Goal: Task Accomplishment & Management: Use online tool/utility

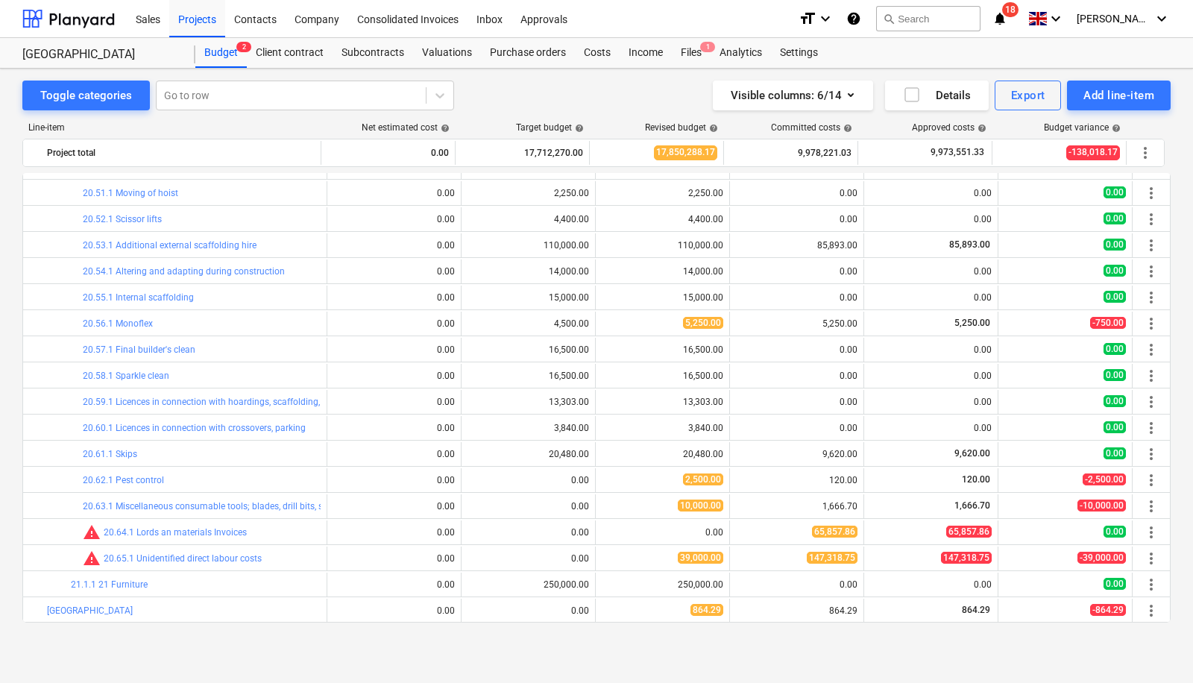
scroll to position [4011, 0]
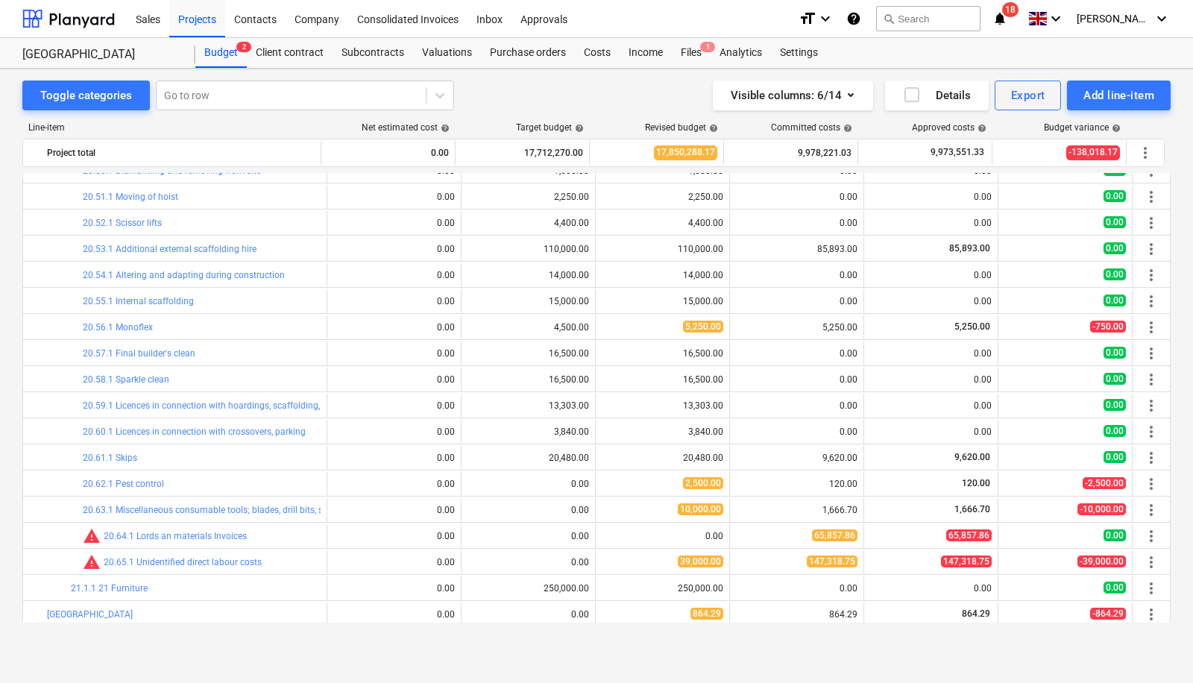
click at [609, 533] on span "edit" at bounding box center [611, 536] width 12 height 12
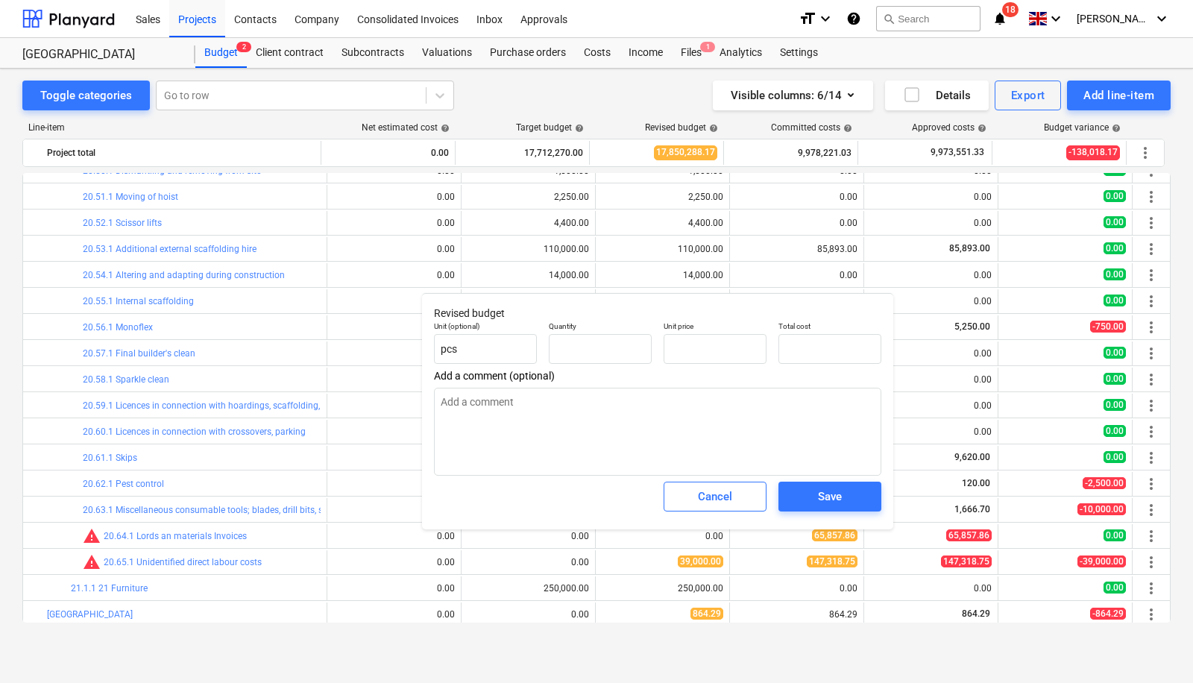
type textarea "x"
type input "1.00"
type input "0.00"
click at [686, 351] on input "text" at bounding box center [715, 349] width 103 height 30
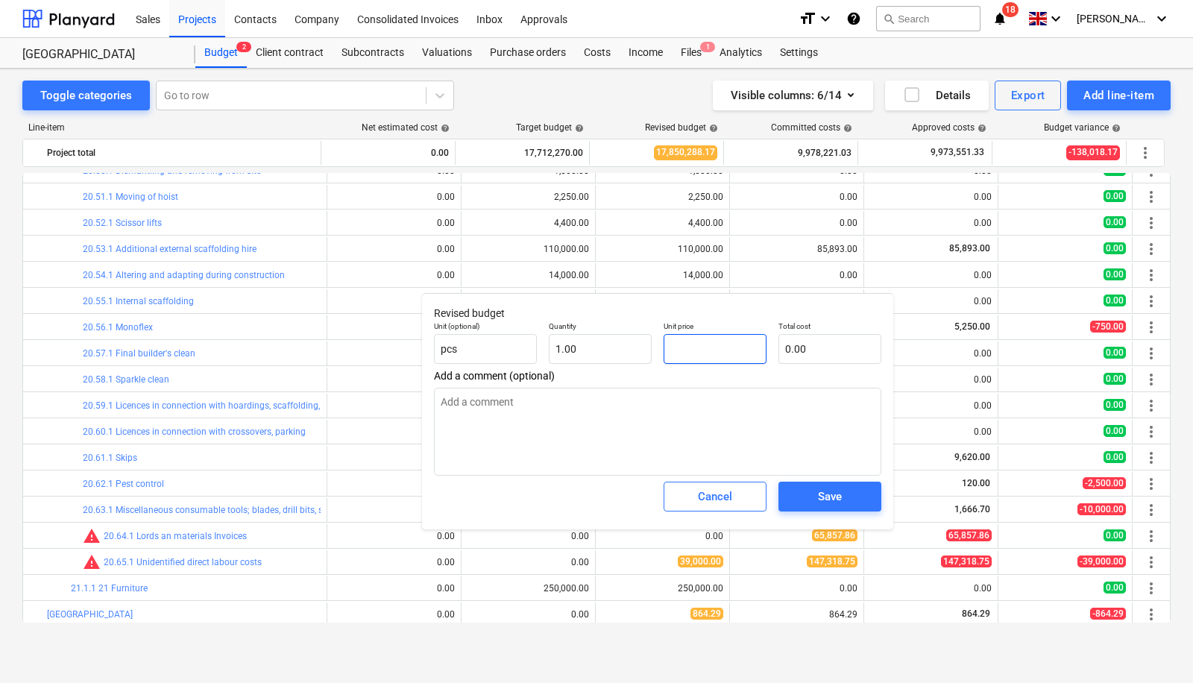
type textarea "x"
type input "1"
type input "1.00"
type textarea "x"
type input "19"
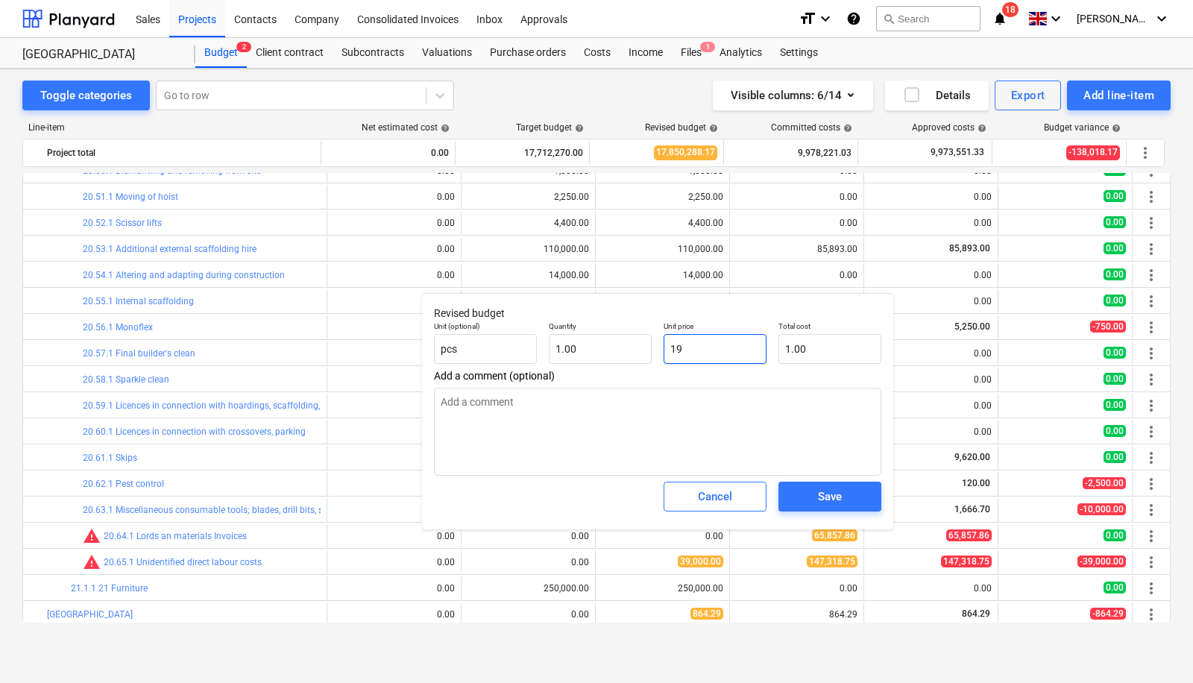
type input "19.00"
type textarea "x"
type input "190"
type input "190.00"
type textarea "x"
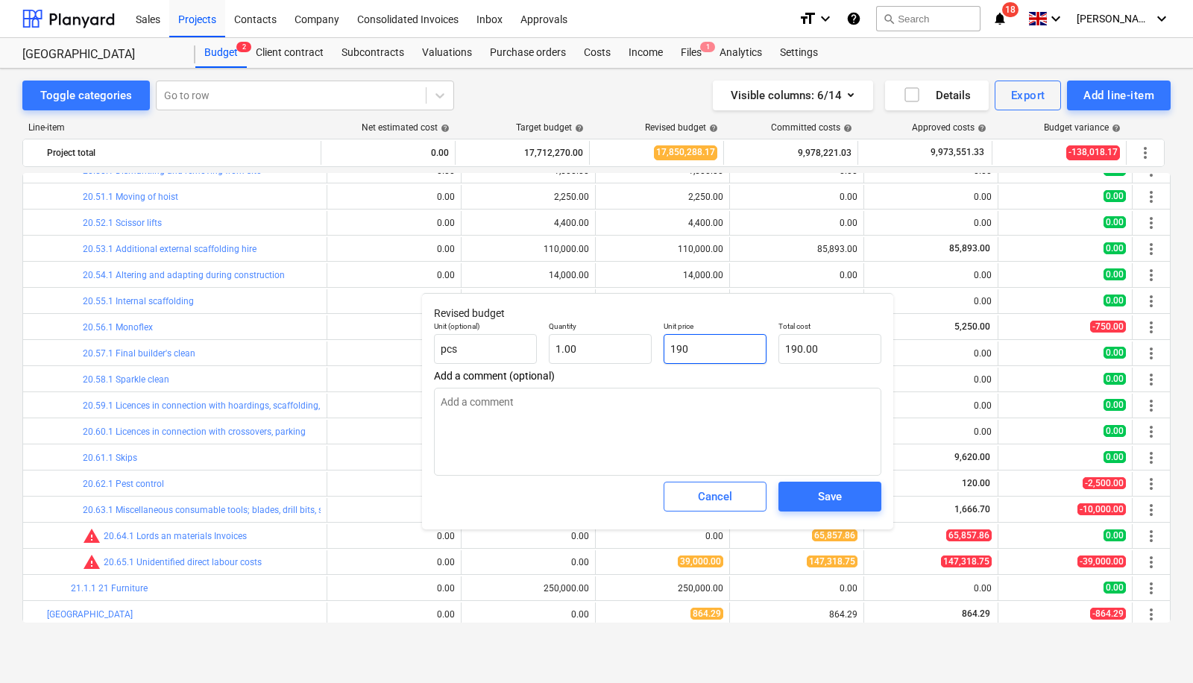
type input "1900"
type input "1,900.00"
type textarea "x"
type input "19000"
type input "19,000.00"
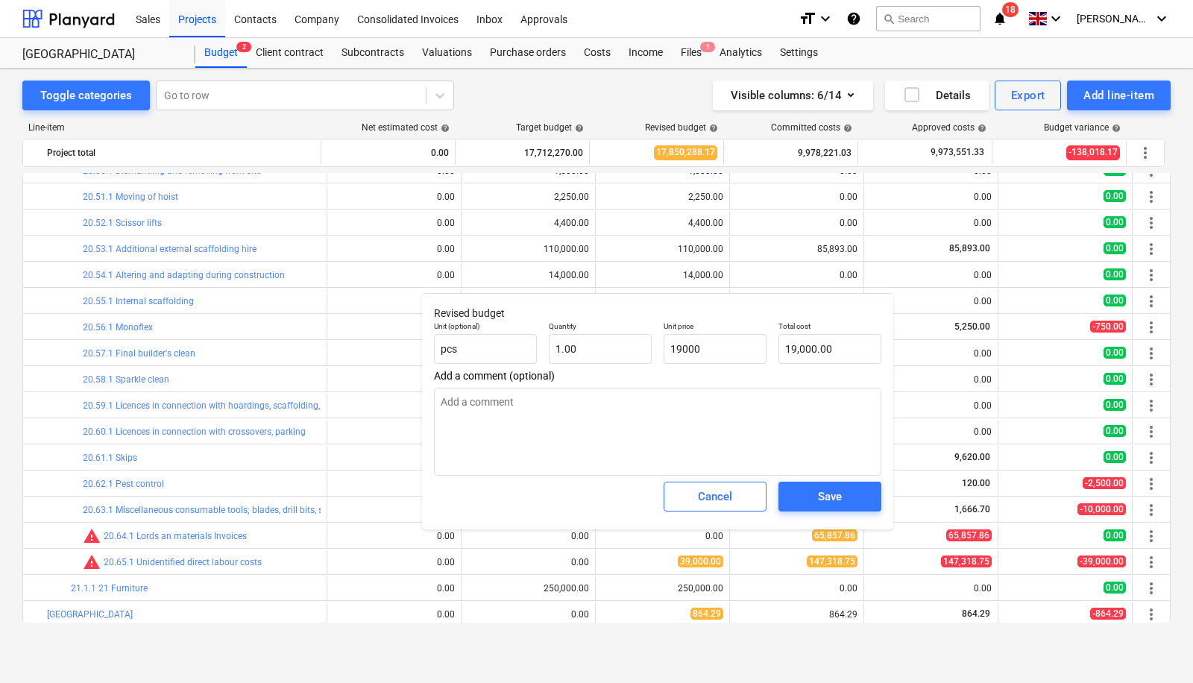
click at [823, 494] on div "Save" at bounding box center [830, 496] width 24 height 19
type textarea "x"
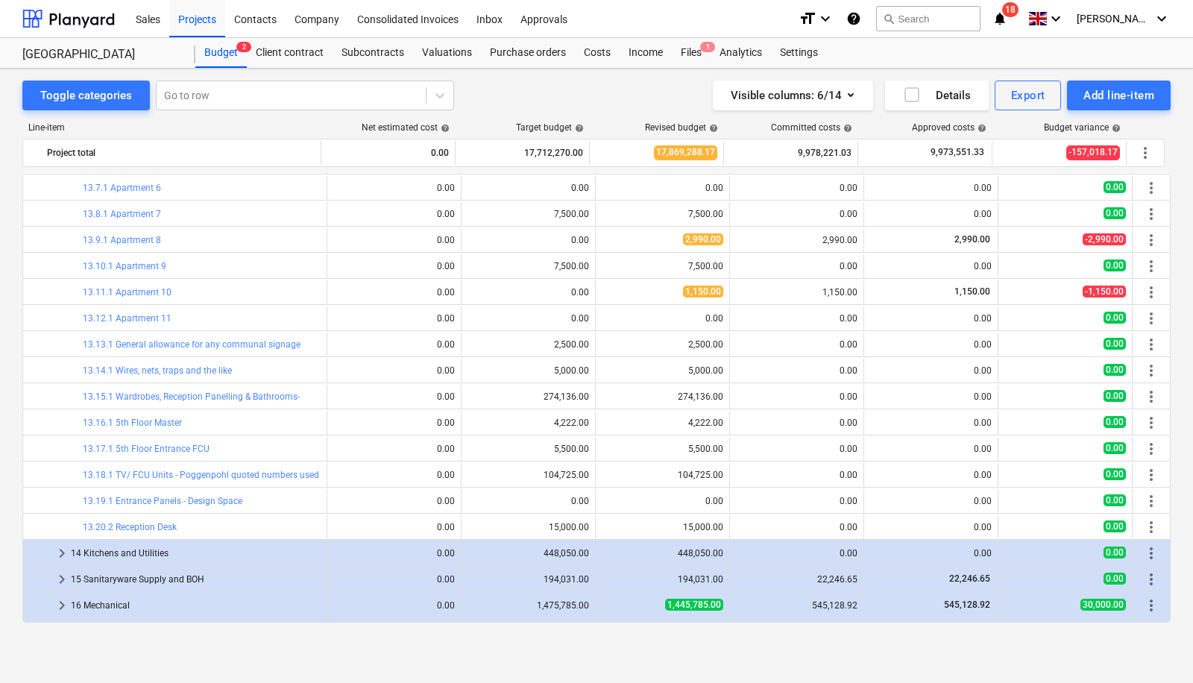
scroll to position [1989, 0]
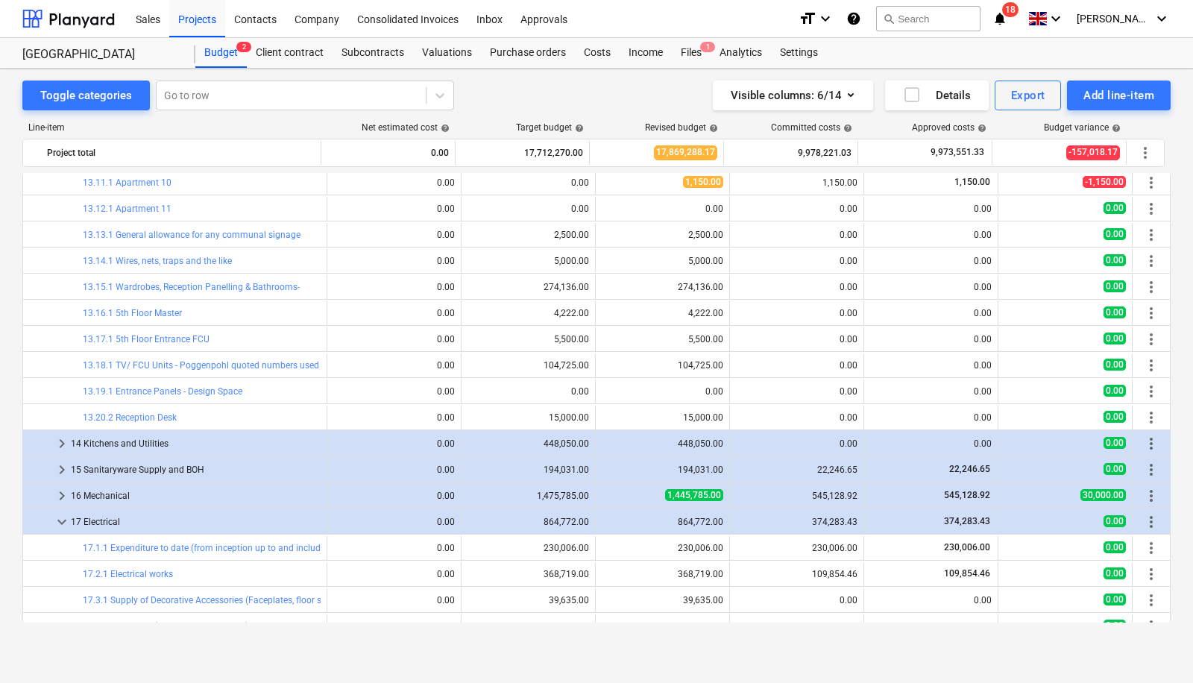
click at [65, 442] on span "keyboard_arrow_right" at bounding box center [62, 444] width 18 height 18
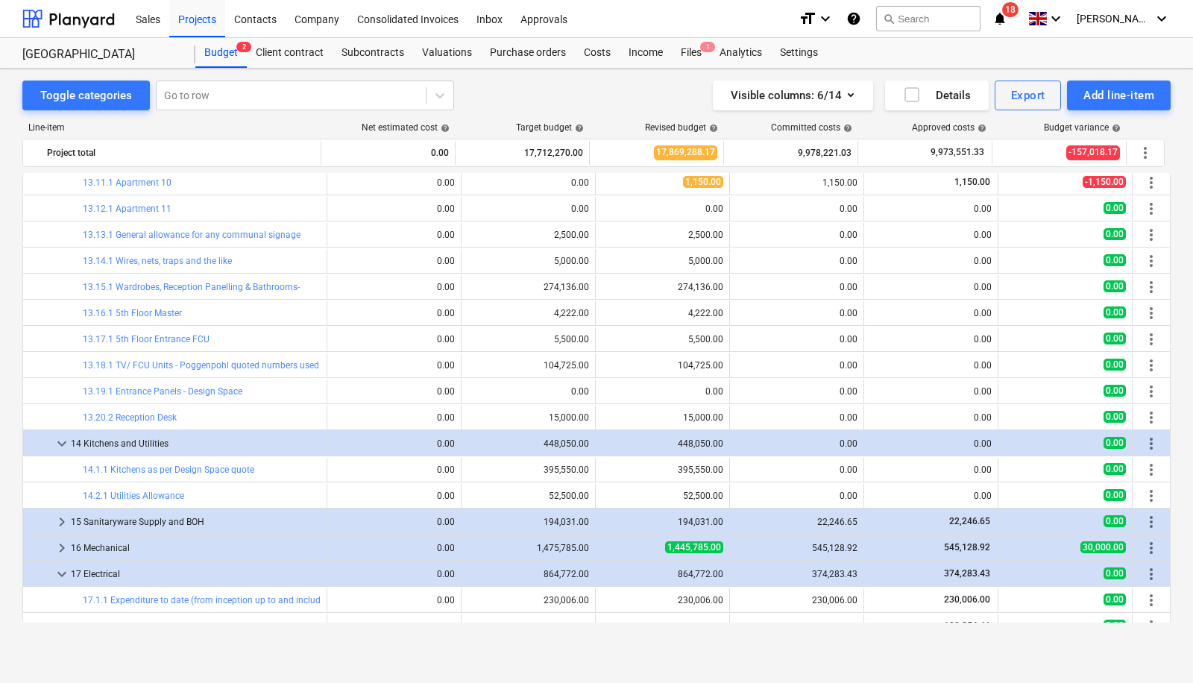
scroll to position [2041, 0]
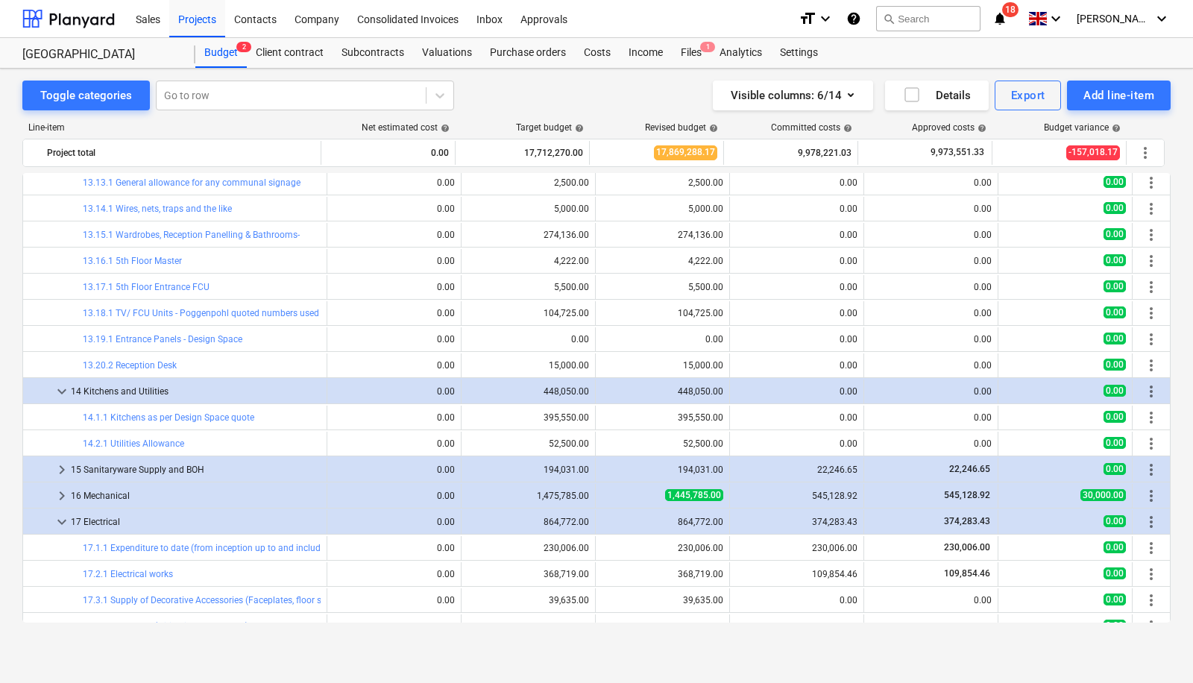
click at [1151, 416] on span "more_vert" at bounding box center [1152, 418] width 18 height 18
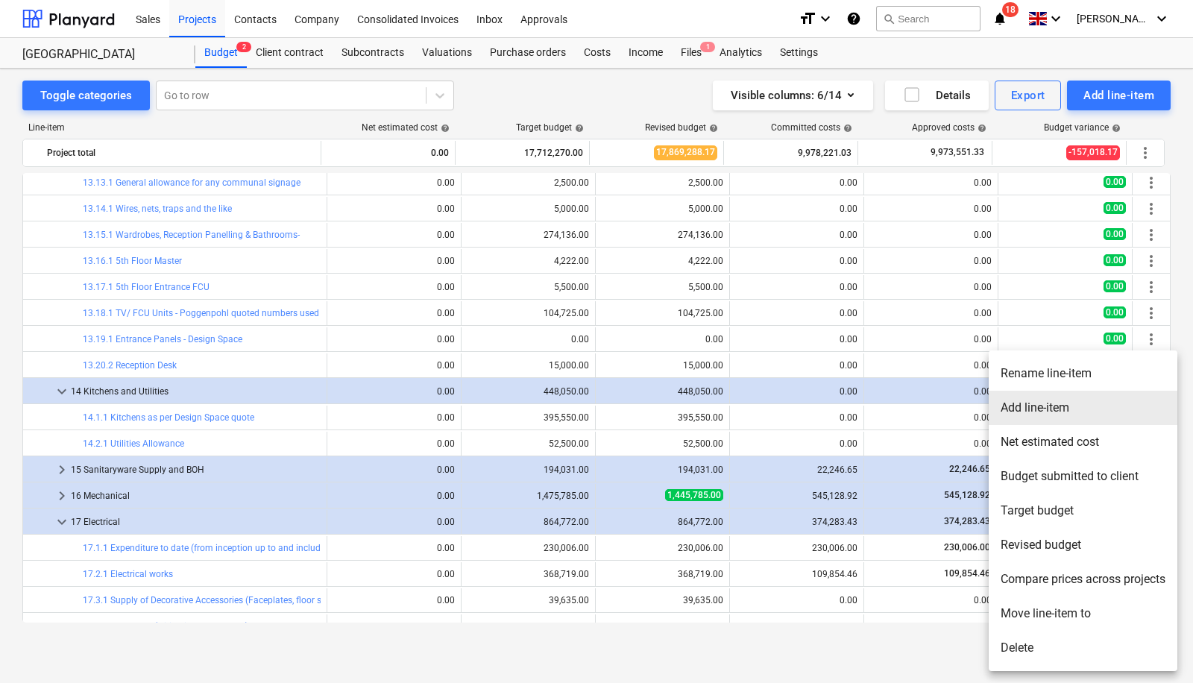
click at [1067, 409] on li "Add line-item" at bounding box center [1083, 408] width 189 height 34
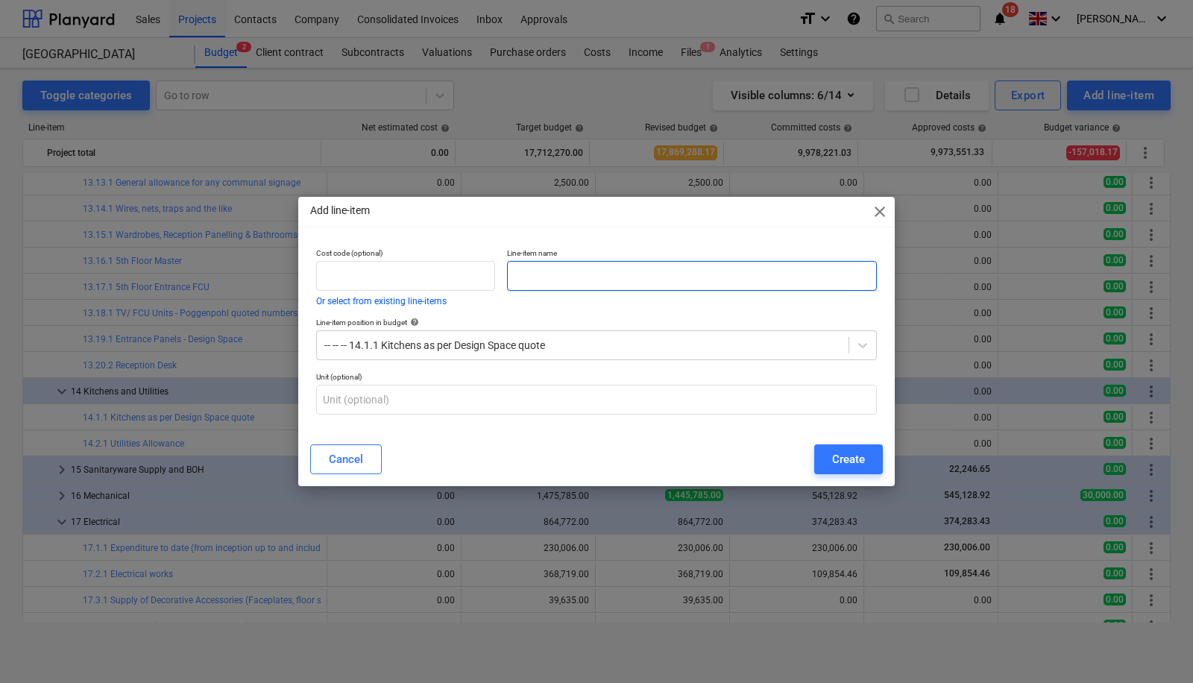
click at [594, 279] on input "text" at bounding box center [692, 276] width 370 height 30
type input "Apartment 2 Uplift"
click at [862, 471] on button "Create" at bounding box center [849, 460] width 69 height 30
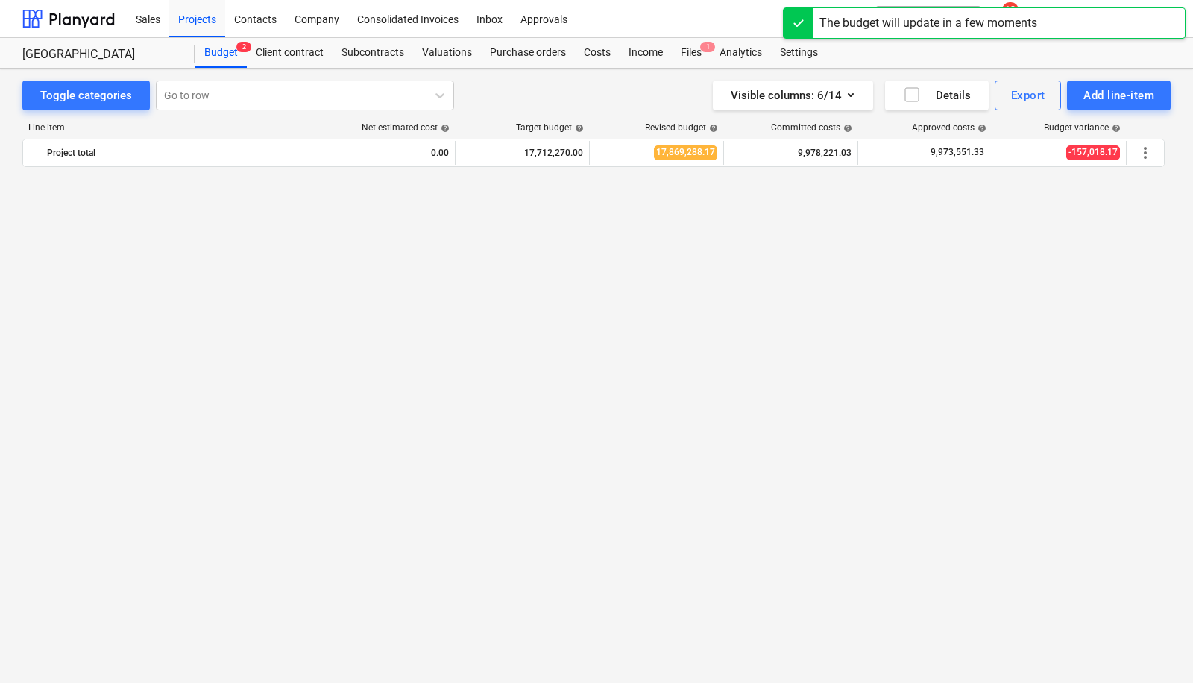
scroll to position [2041, 0]
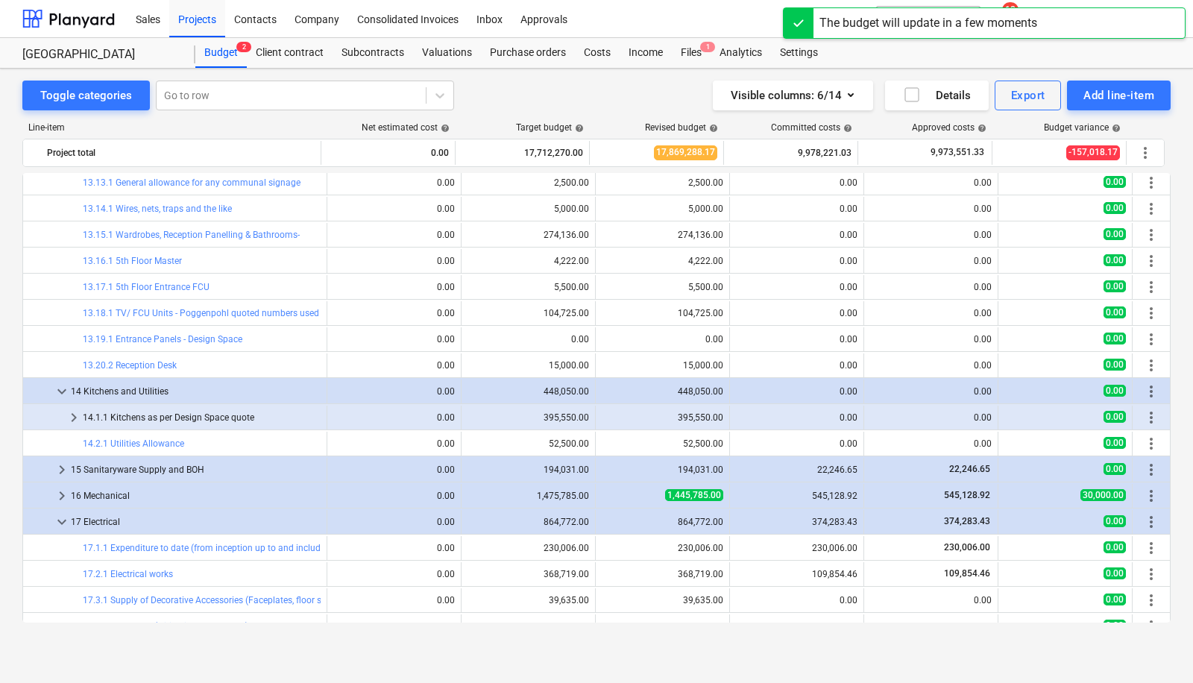
click at [72, 409] on span "keyboard_arrow_right" at bounding box center [74, 418] width 18 height 18
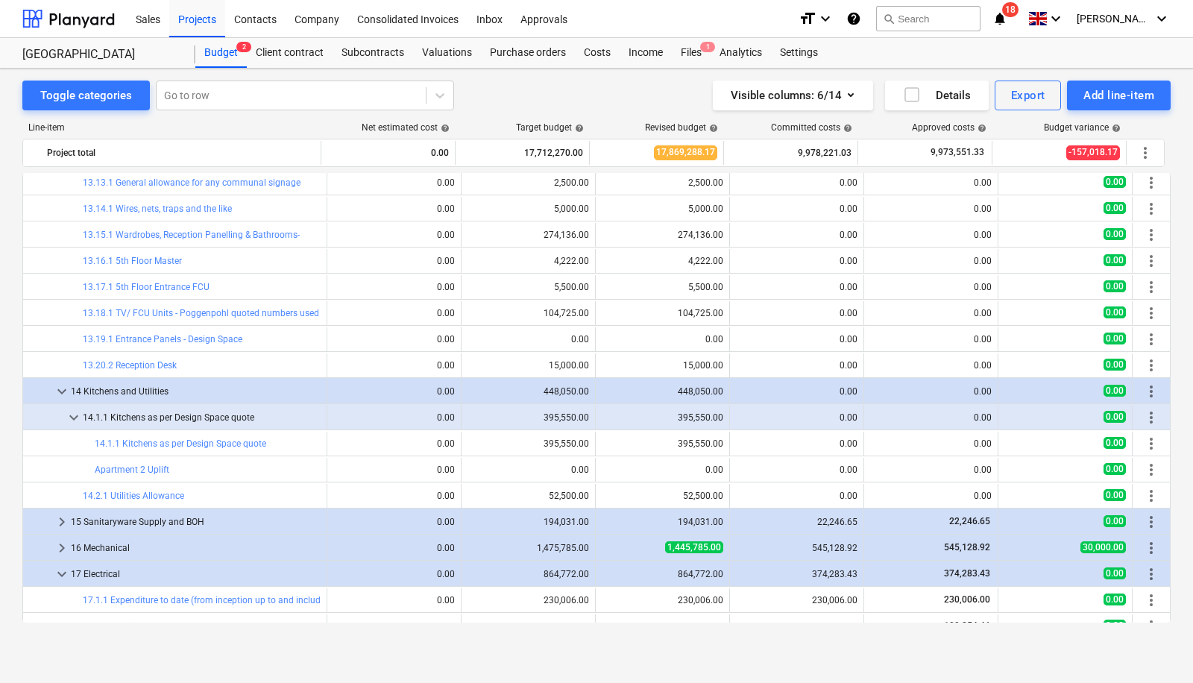
click at [605, 468] on span "edit" at bounding box center [611, 470] width 12 height 12
type textarea "x"
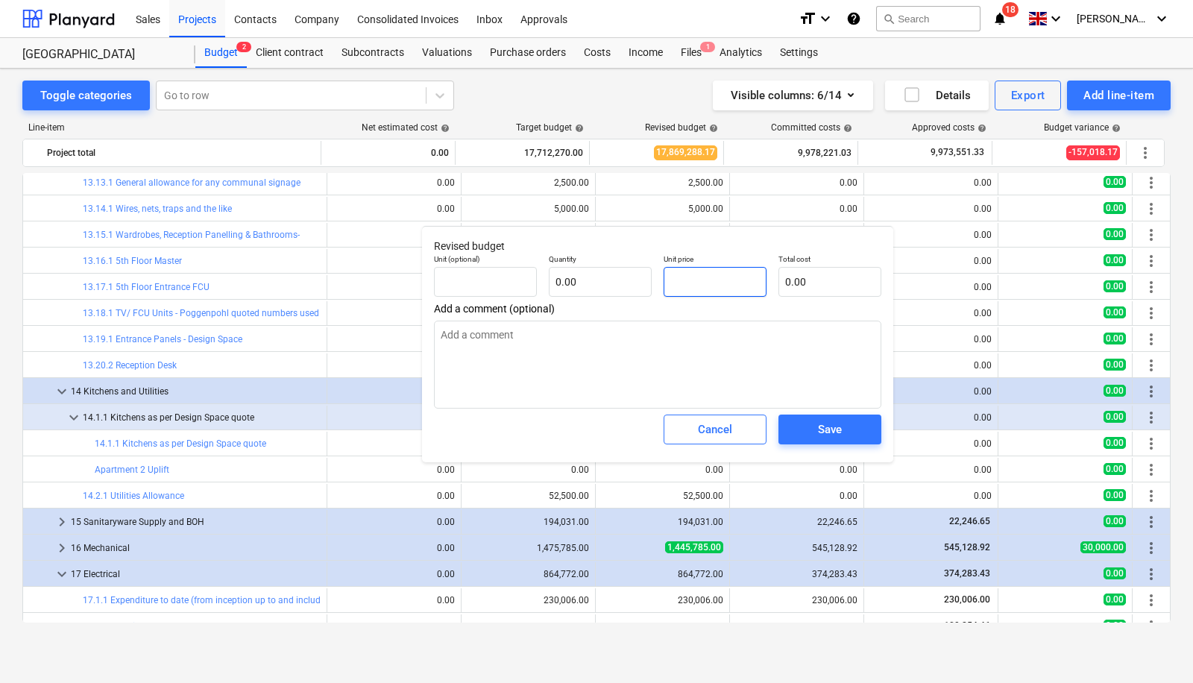
click at [691, 276] on input "text" at bounding box center [715, 282] width 103 height 30
type textarea "x"
type input "pcs"
type input "1"
type input "1.00"
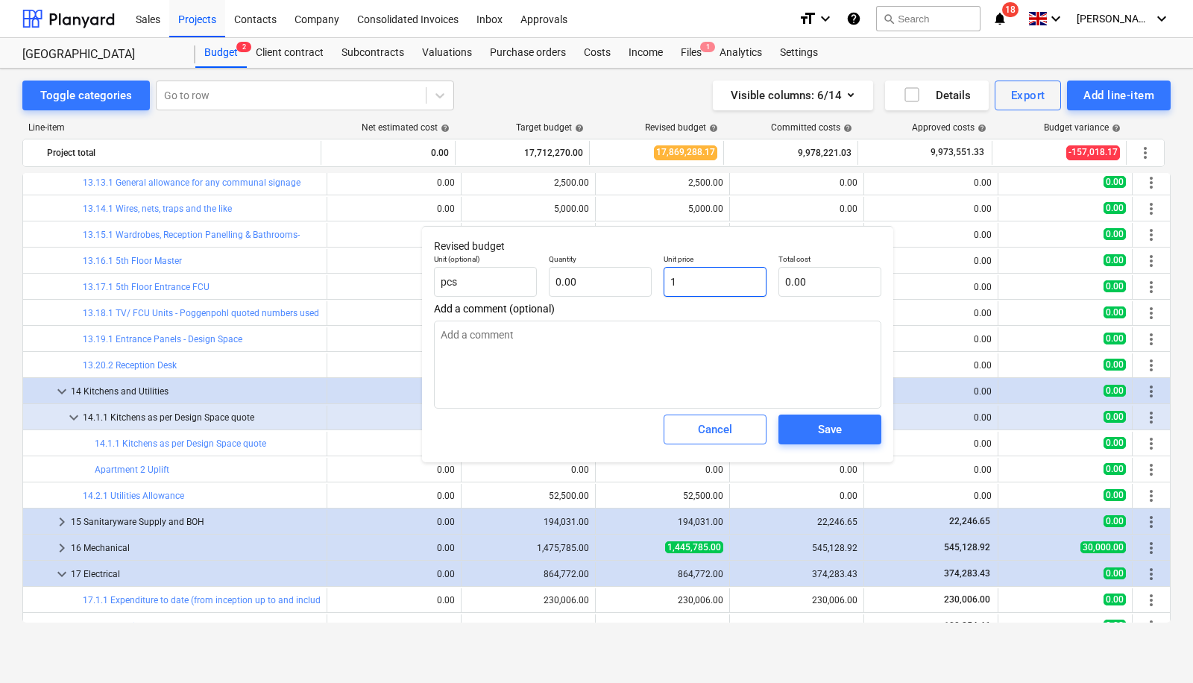
type input "1.00"
type input "1-"
type textarea "x"
type input "0.00"
type textarea "x"
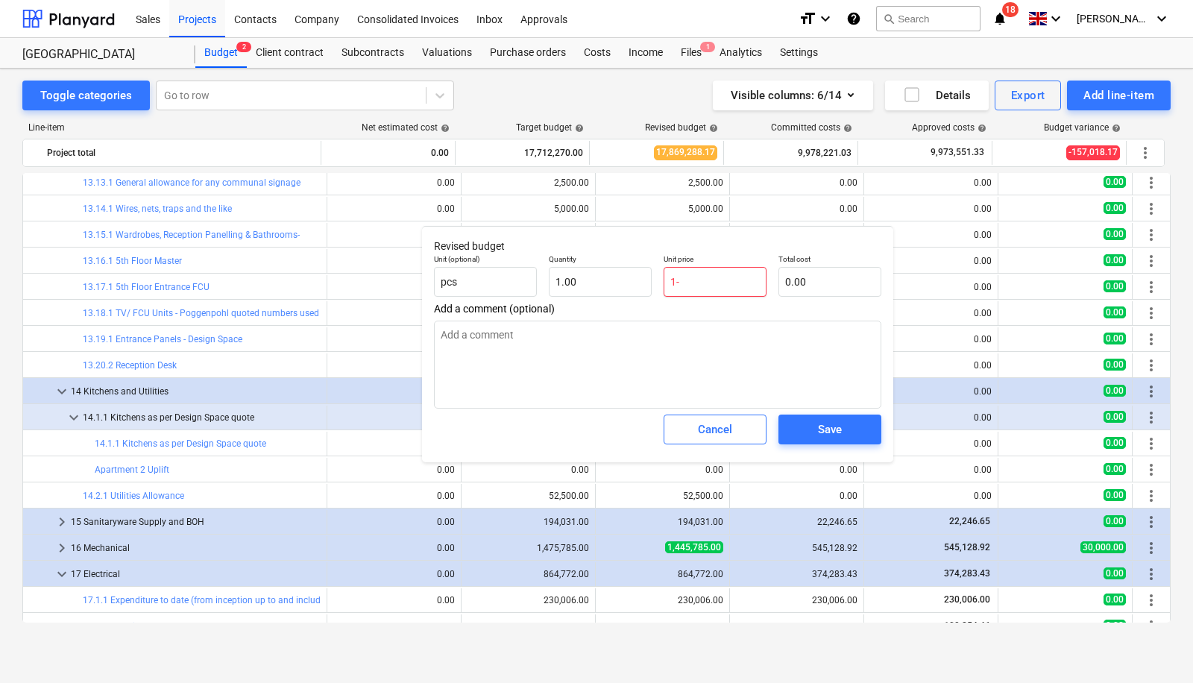
type input "1"
type input "1.00"
type textarea "x"
type input "10"
type input "10.00"
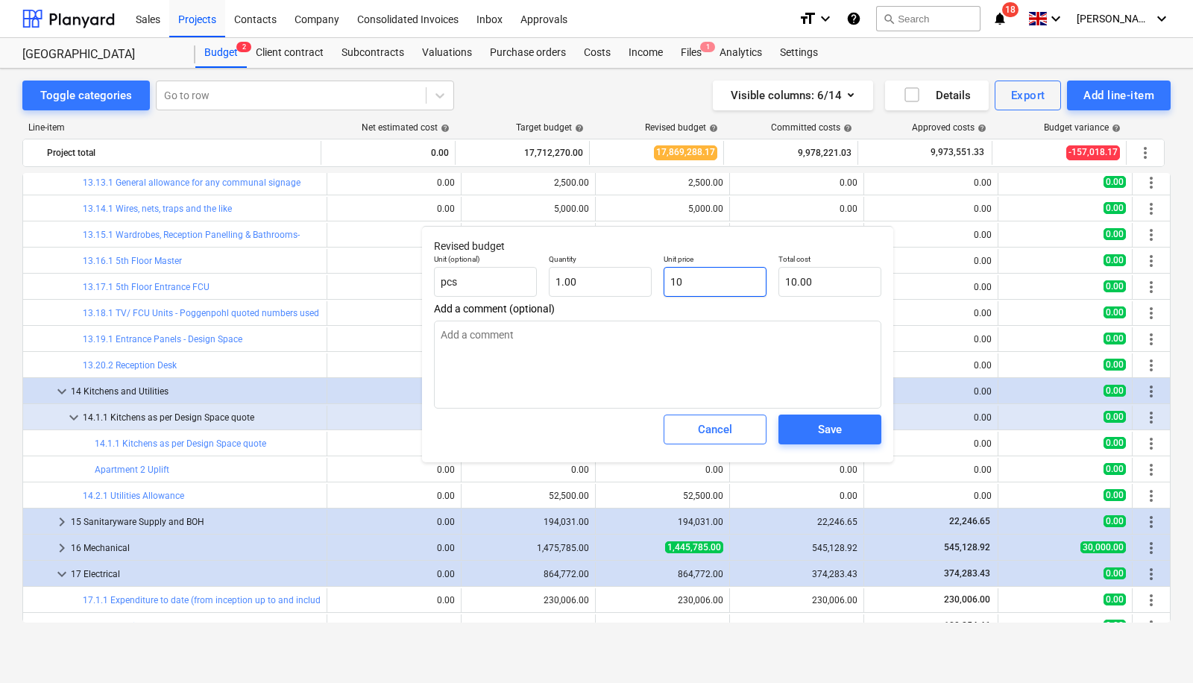
type input "100"
type textarea "x"
type input "100.00"
type textarea "x"
type input "1000"
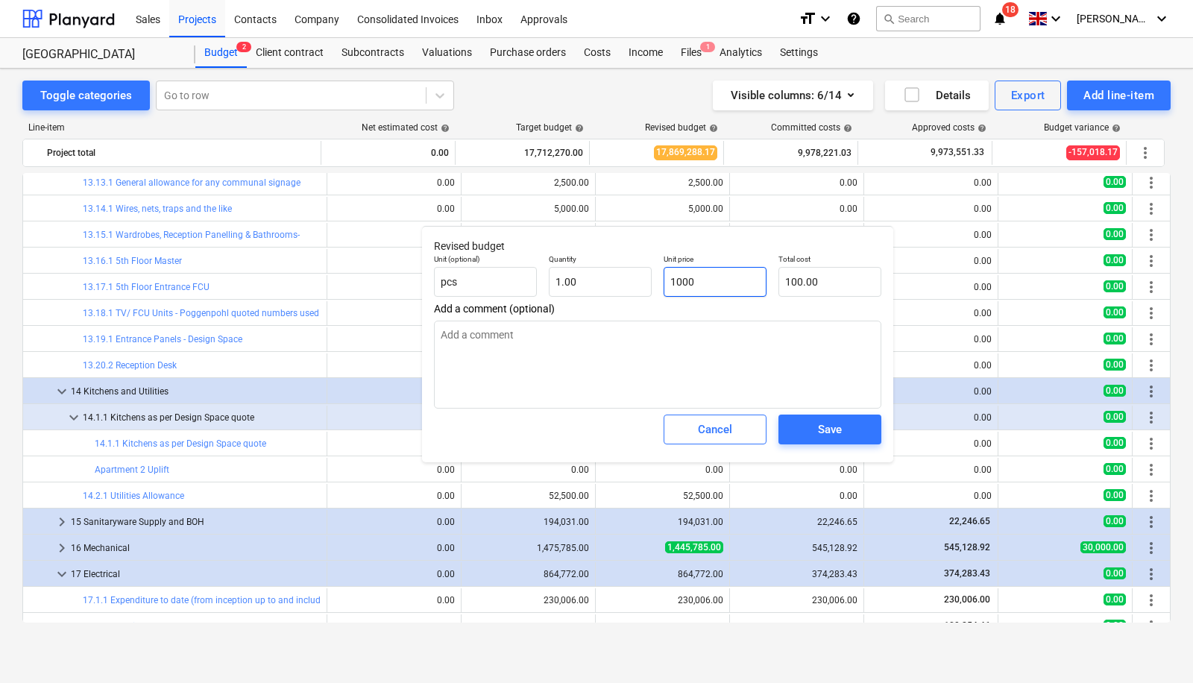
type input "1,000.00"
type textarea "x"
type input "10000"
type input "10,000.00"
click at [844, 430] on span "Save" at bounding box center [830, 429] width 67 height 19
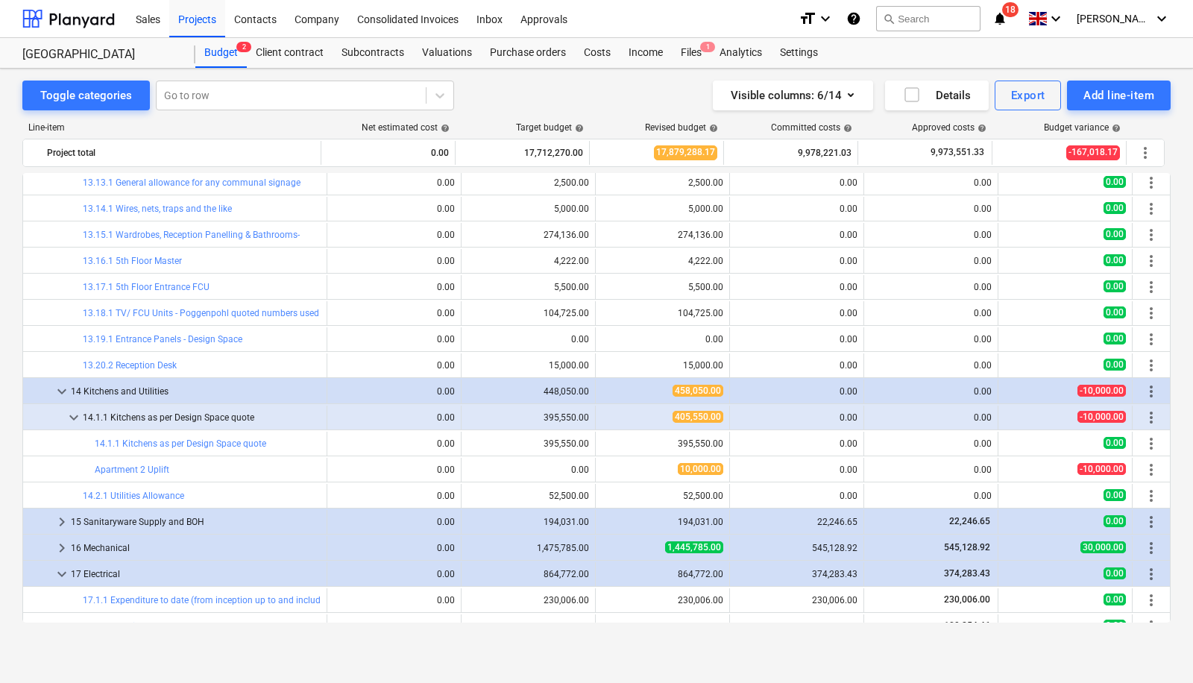
type textarea "x"
type input "1.00"
type input "10,000.00"
type textarea "x"
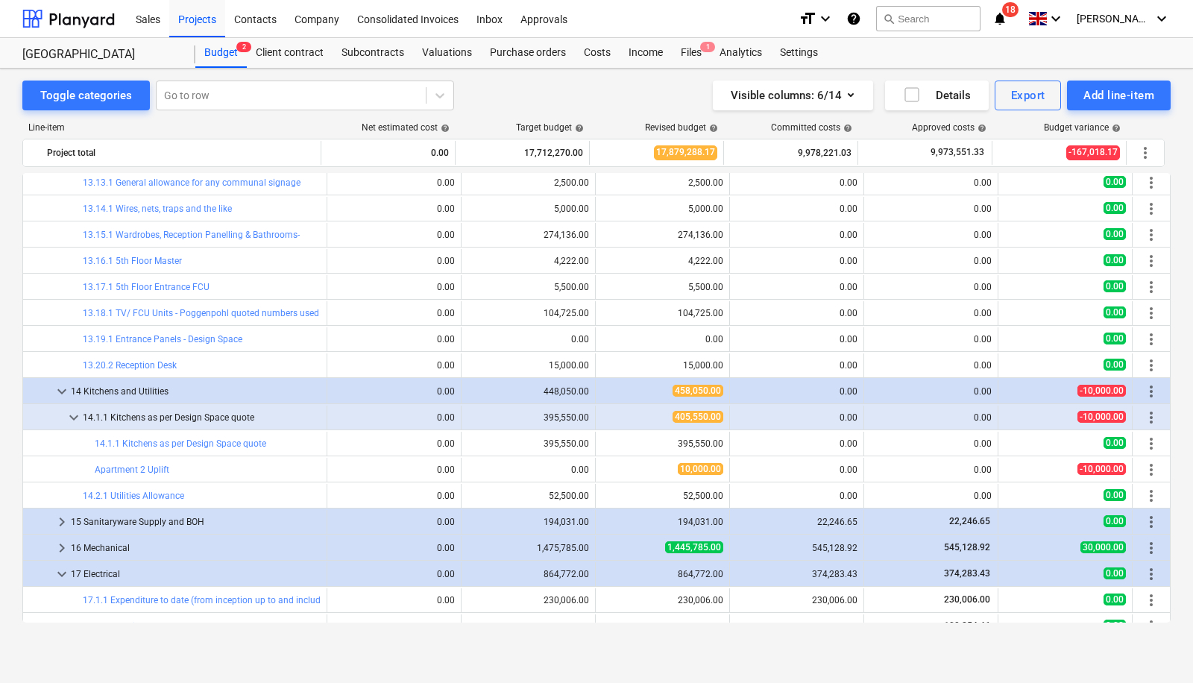
click at [1010, 183] on div "0.00" at bounding box center [1066, 182] width 122 height 13
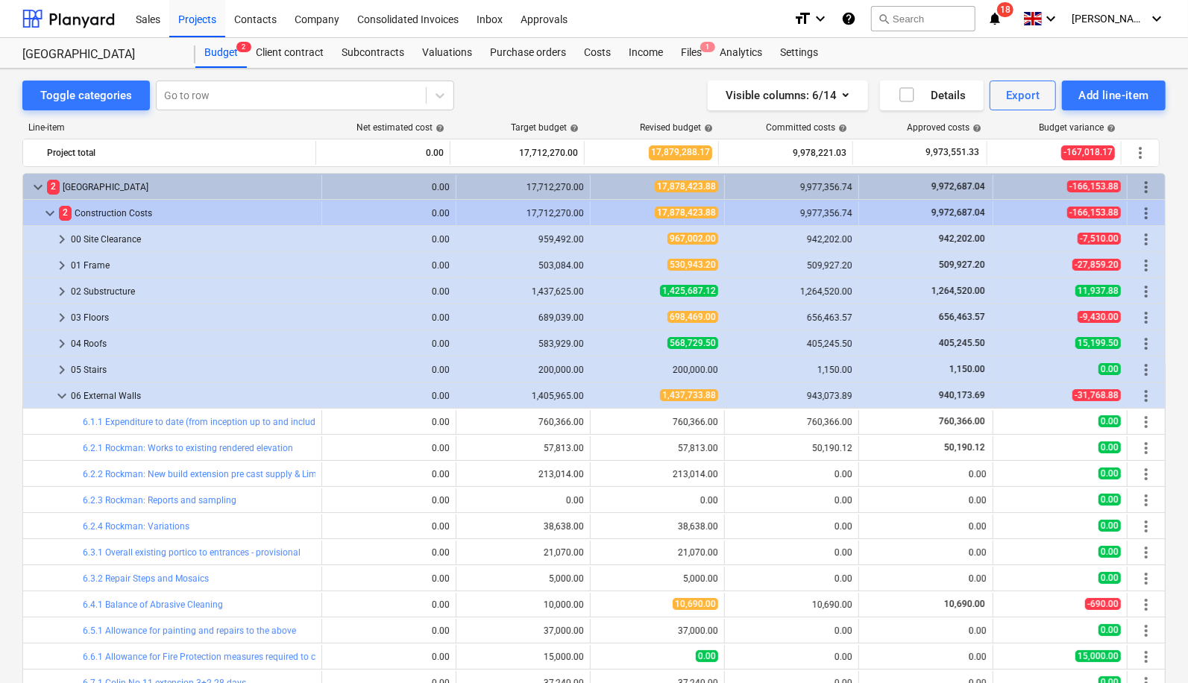
scroll to position [0, 0]
click at [65, 392] on span "keyboard_arrow_down" at bounding box center [62, 396] width 18 height 18
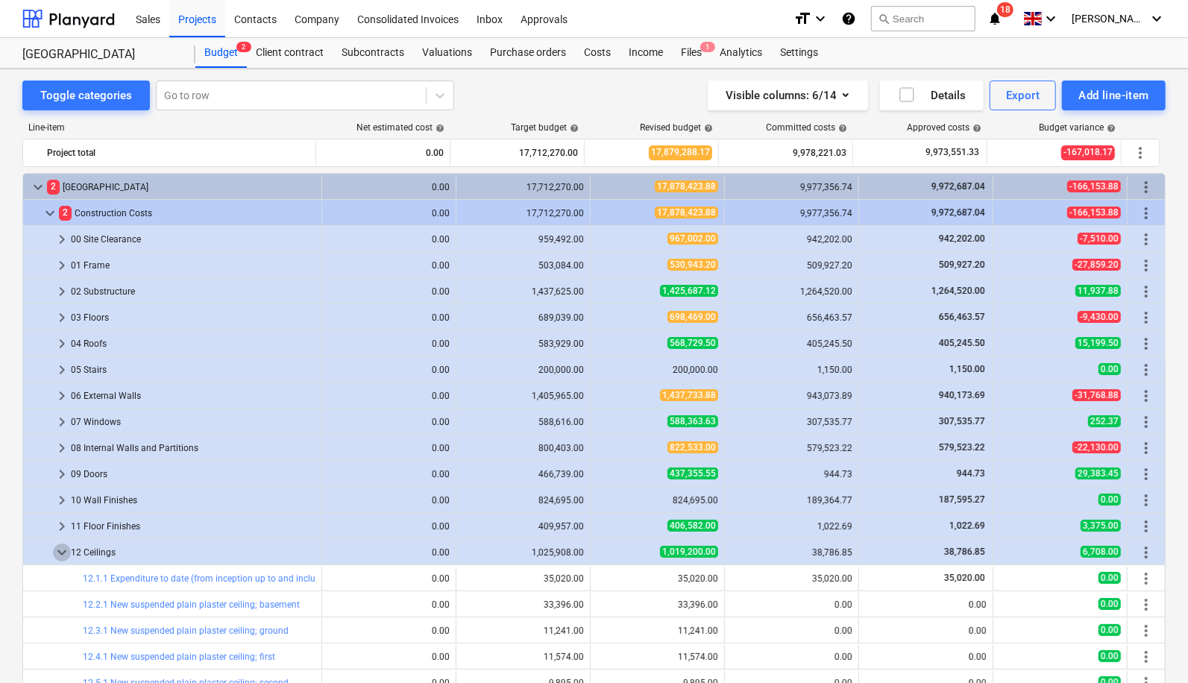
click at [62, 549] on span "keyboard_arrow_down" at bounding box center [62, 553] width 18 height 18
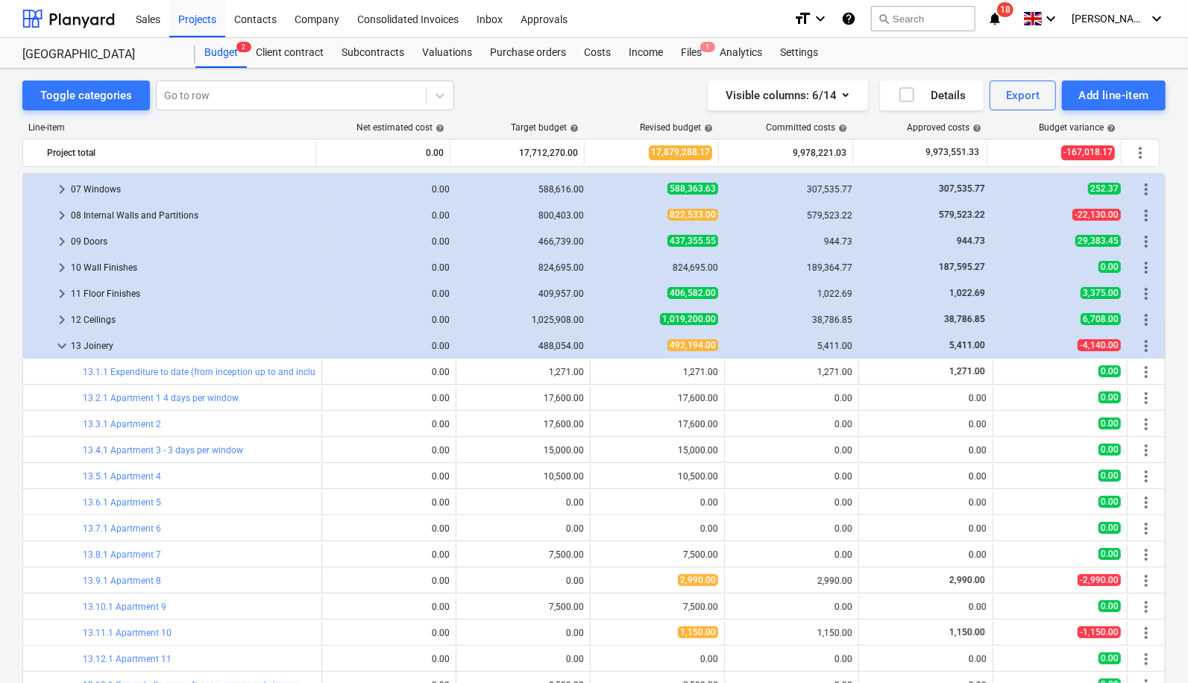
scroll to position [235, 0]
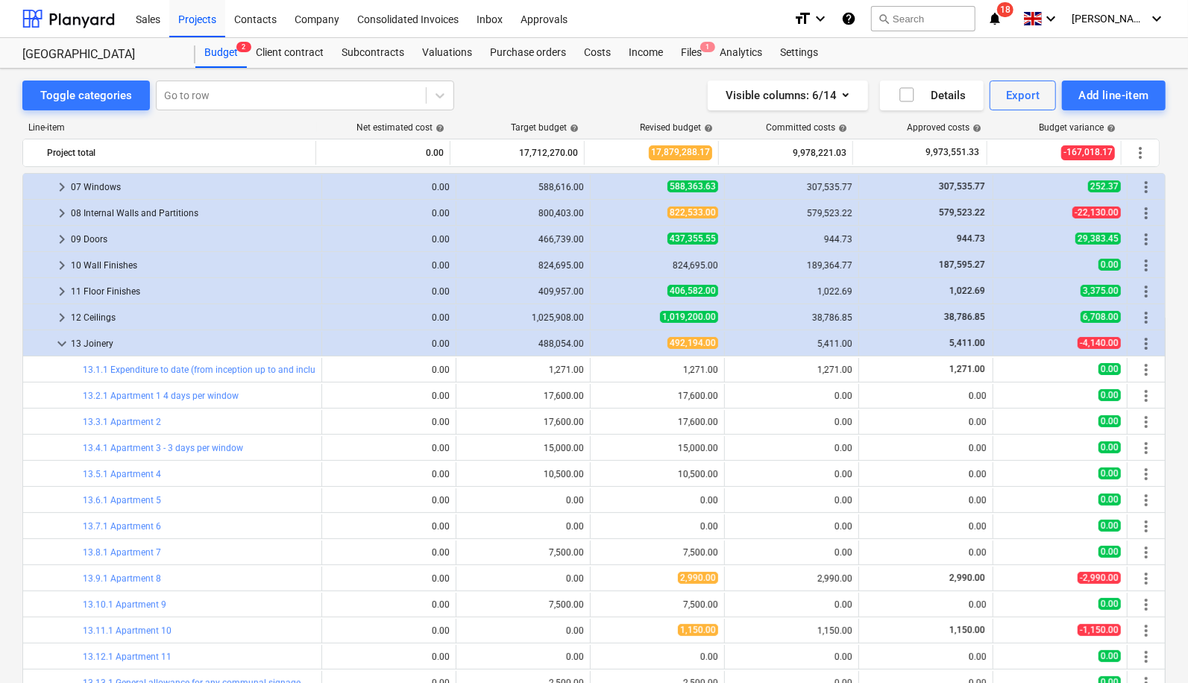
click at [62, 340] on span "keyboard_arrow_down" at bounding box center [62, 344] width 18 height 18
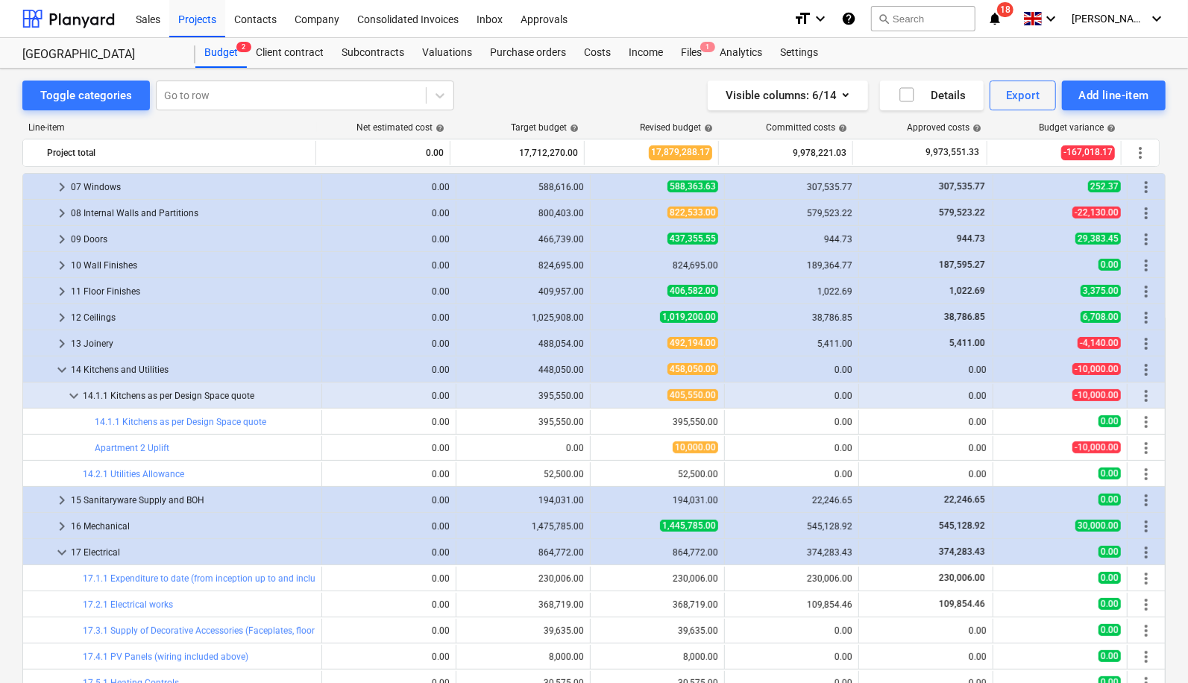
click at [60, 371] on span "keyboard_arrow_down" at bounding box center [62, 370] width 18 height 18
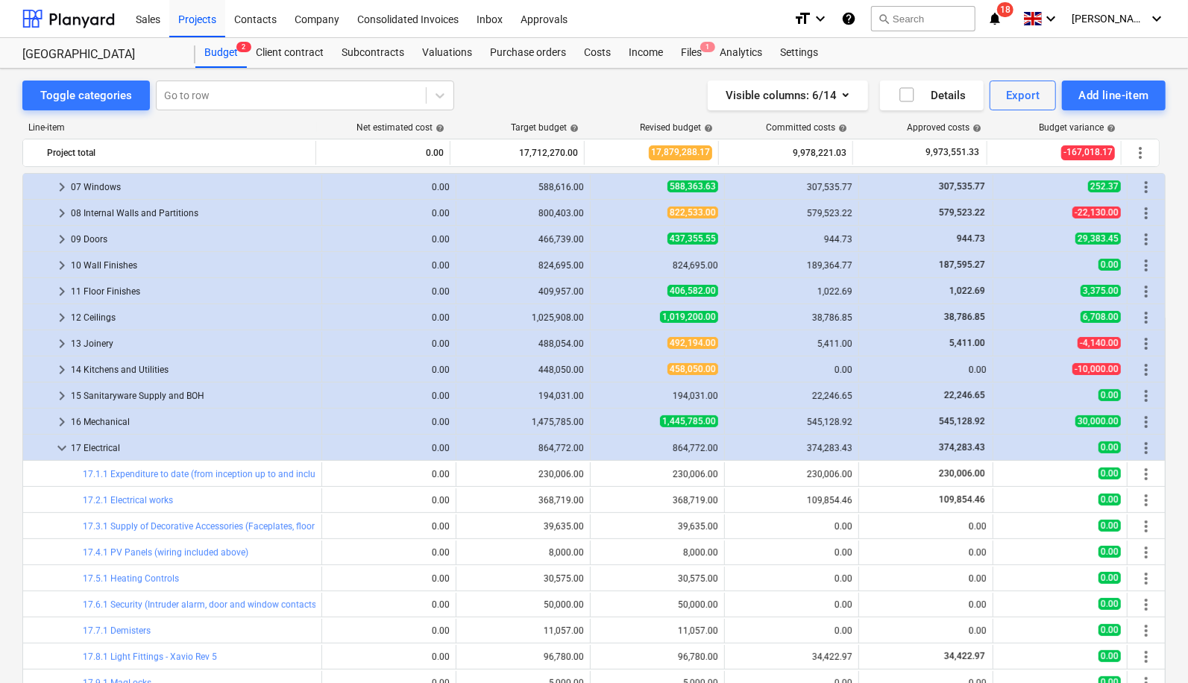
click at [60, 371] on span "keyboard_arrow_right" at bounding box center [62, 370] width 18 height 18
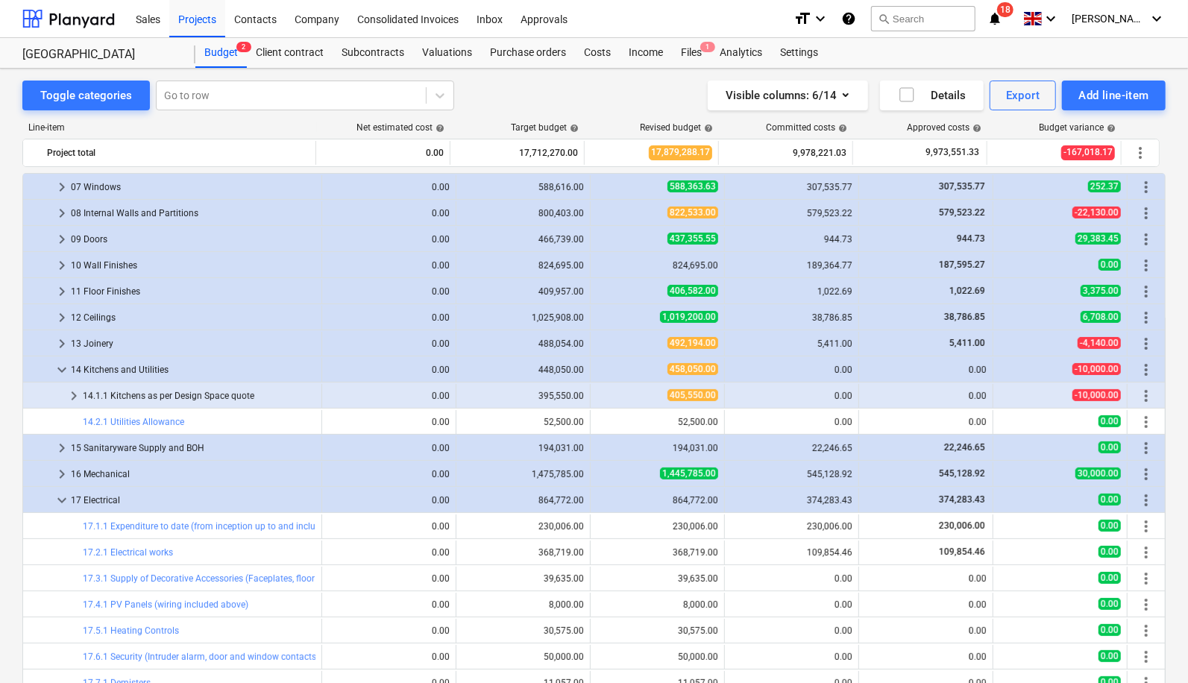
click at [60, 371] on span "keyboard_arrow_down" at bounding box center [62, 370] width 18 height 18
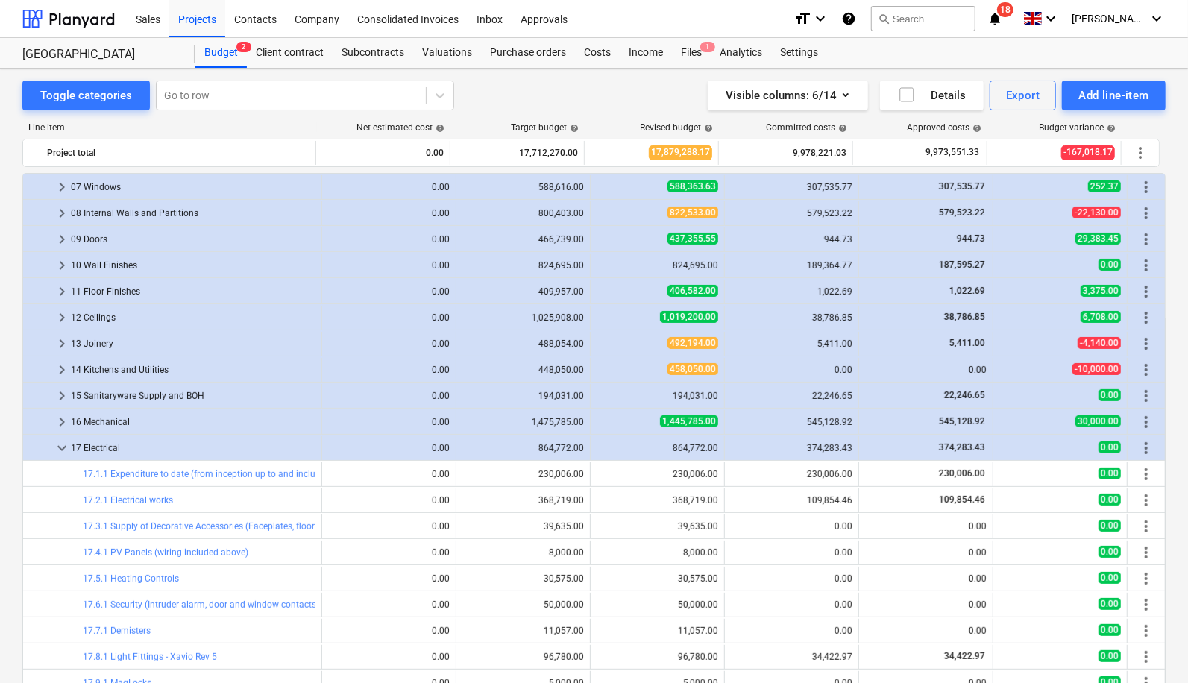
scroll to position [352, 0]
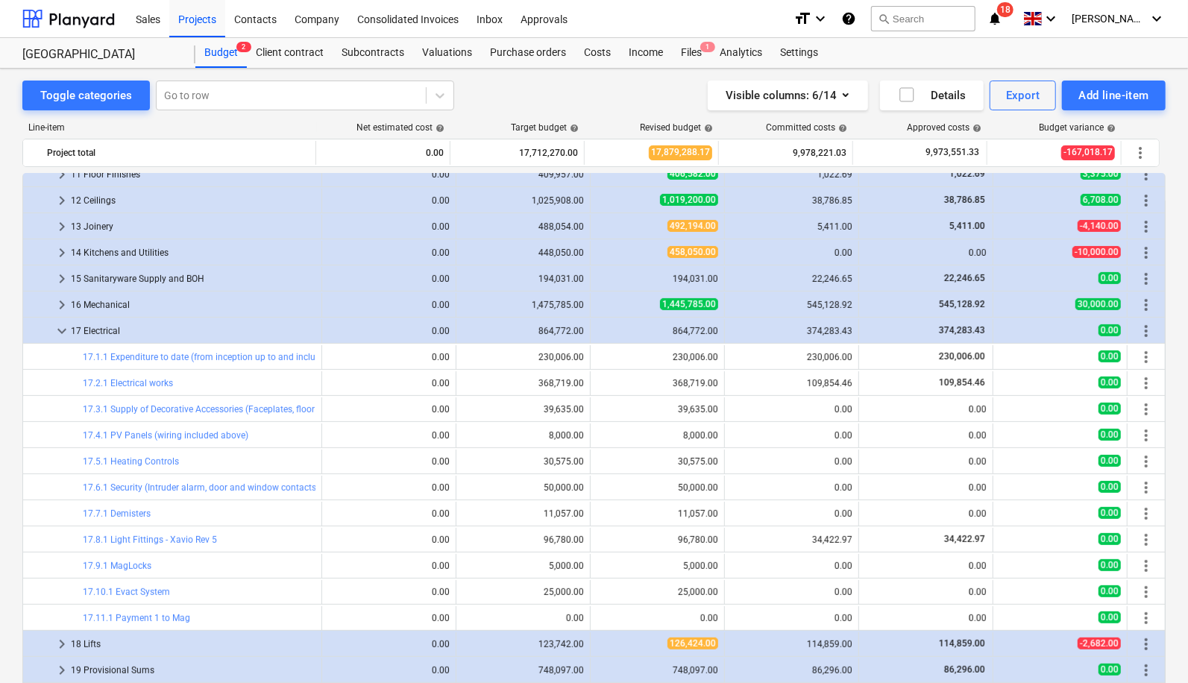
click at [59, 328] on span "keyboard_arrow_down" at bounding box center [62, 331] width 18 height 18
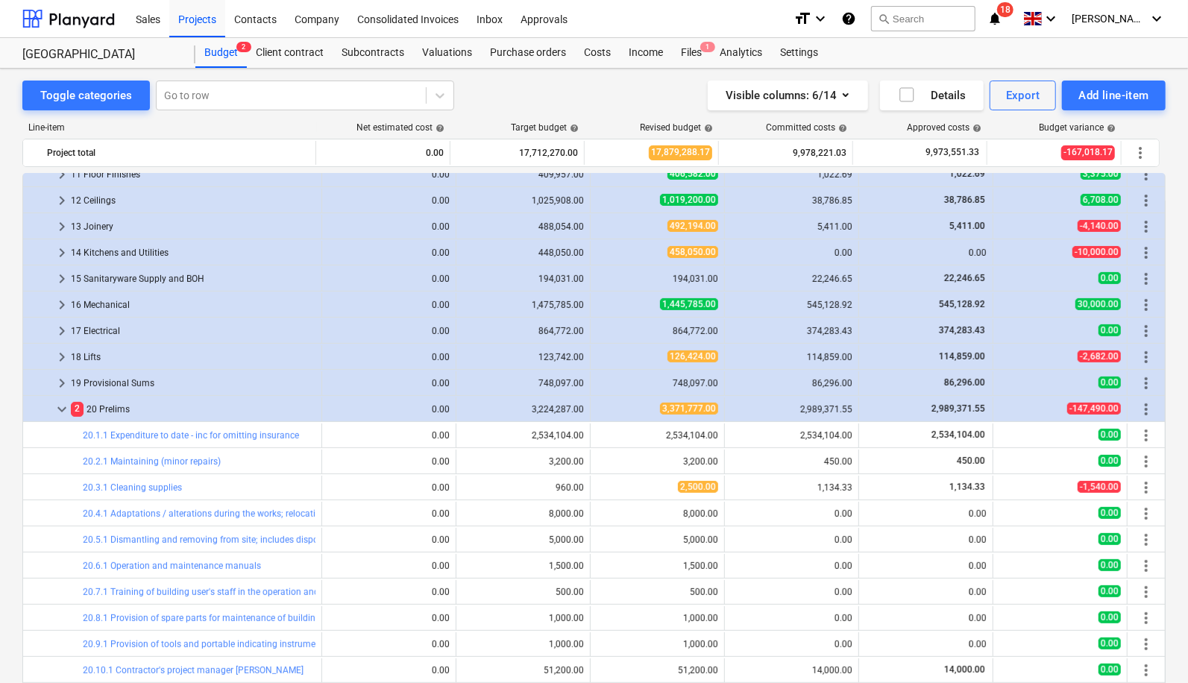
scroll to position [485, 0]
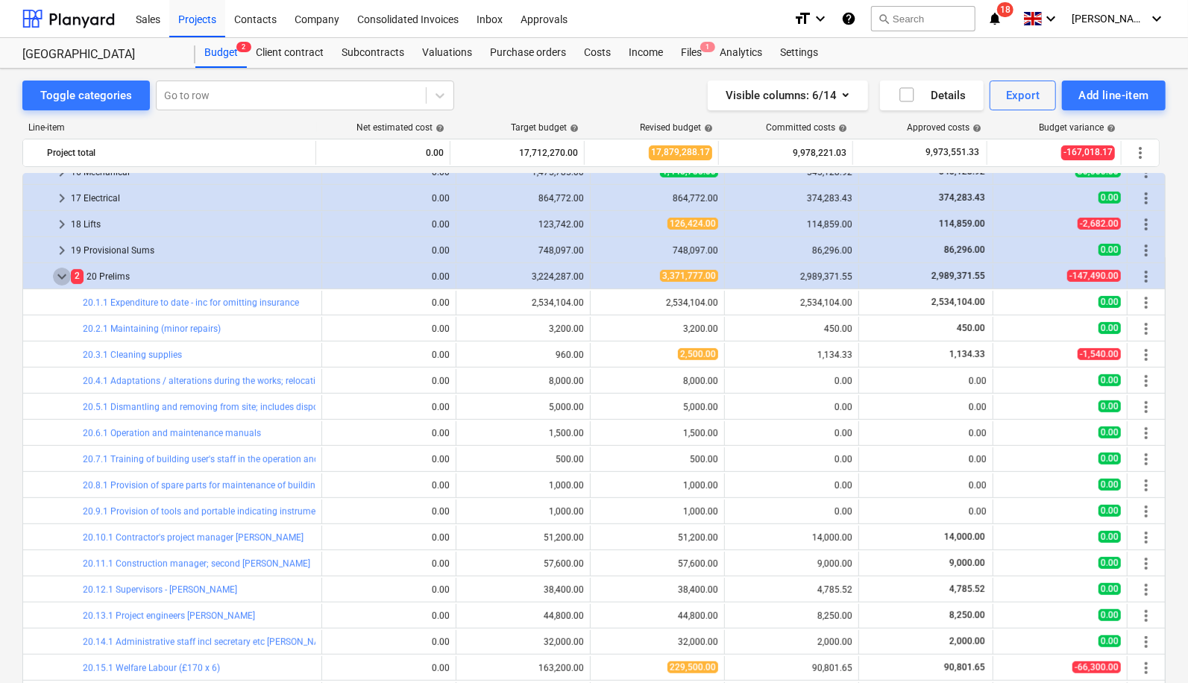
click at [61, 274] on span "keyboard_arrow_down" at bounding box center [62, 277] width 18 height 18
